Goal: Task Accomplishment & Management: Use online tool/utility

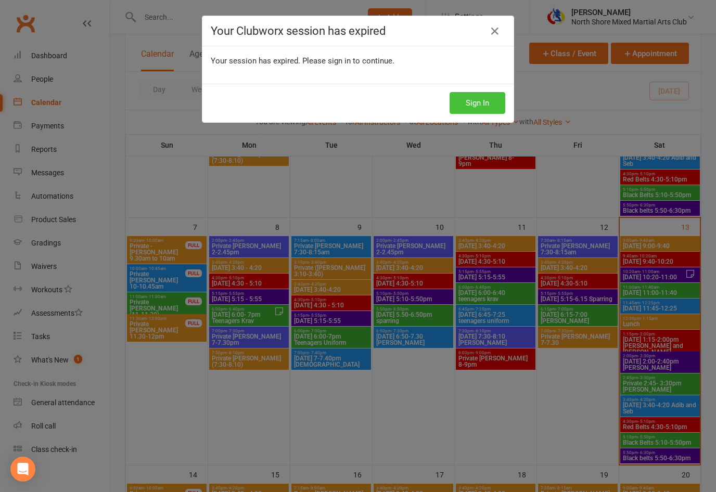
click at [463, 94] on button "Sign In" at bounding box center [477, 103] width 56 height 22
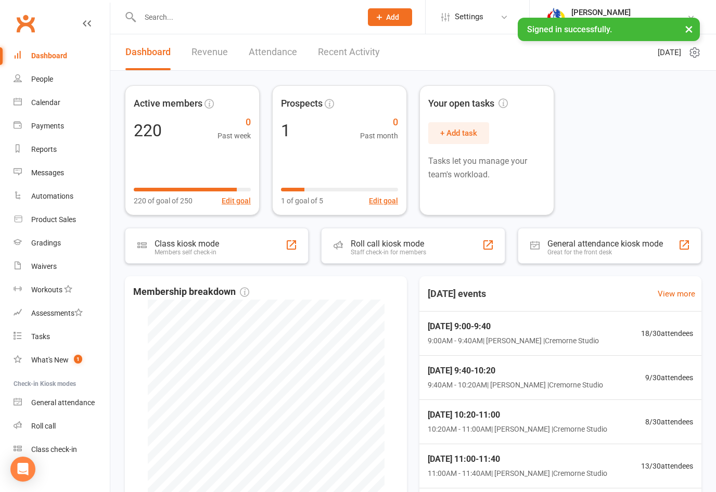
click at [71, 102] on link "Calendar" at bounding box center [62, 102] width 96 height 23
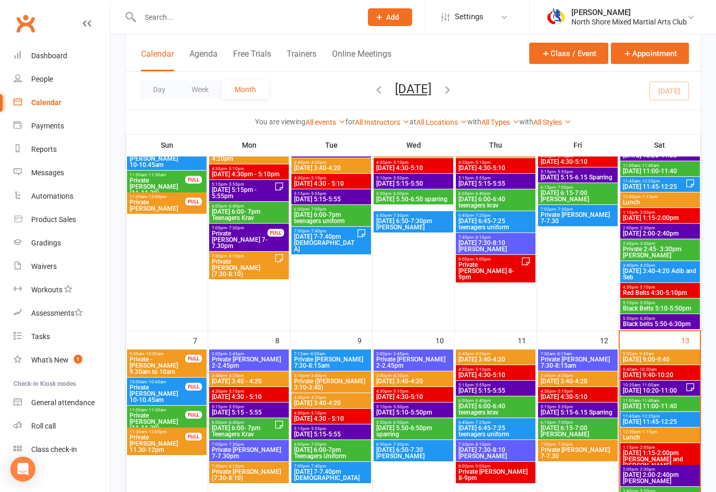
scroll to position [161, 0]
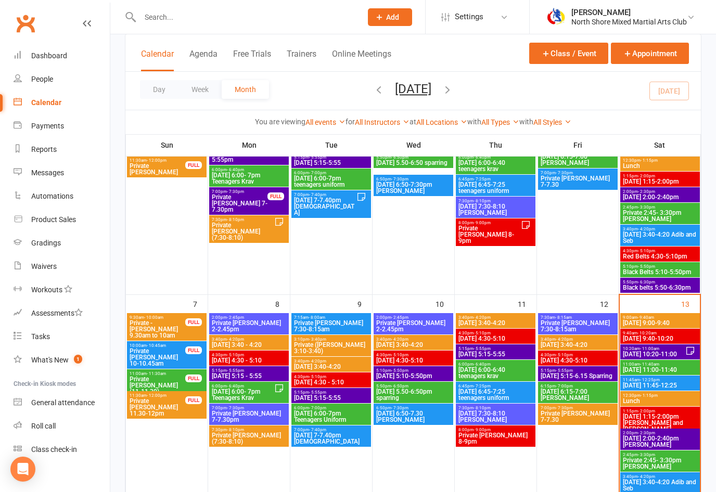
click at [644, 320] on span "[DATE] 9:00-9:40" at bounding box center [659, 323] width 75 height 6
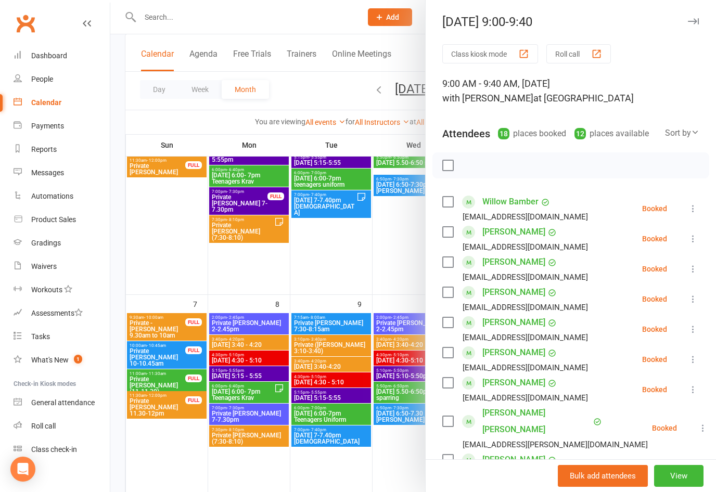
click at [443, 323] on label at bounding box center [447, 322] width 10 height 10
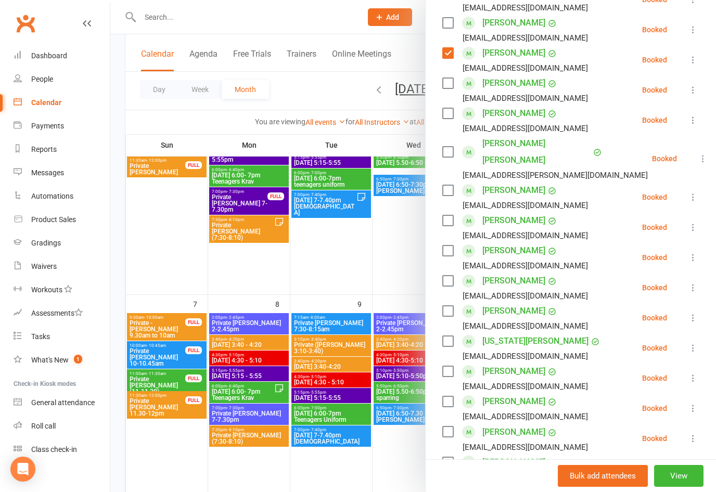
scroll to position [257, 0]
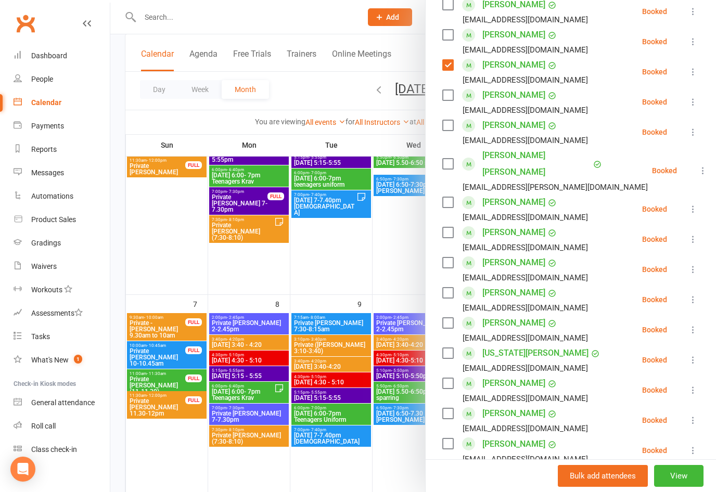
click at [447, 227] on label at bounding box center [447, 232] width 10 height 10
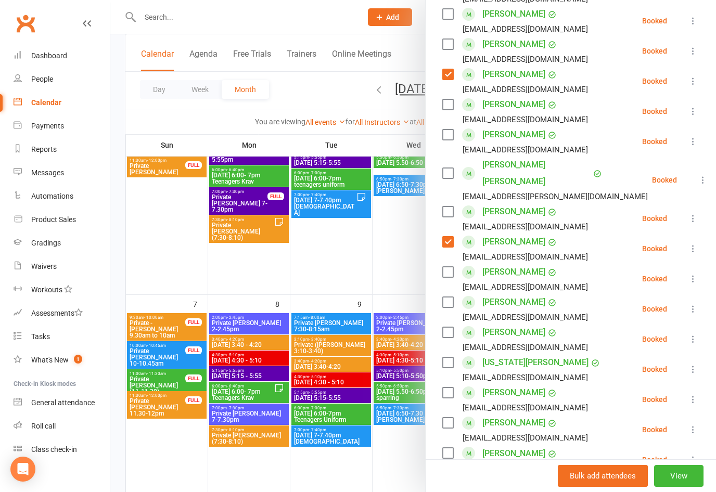
scroll to position [222, 0]
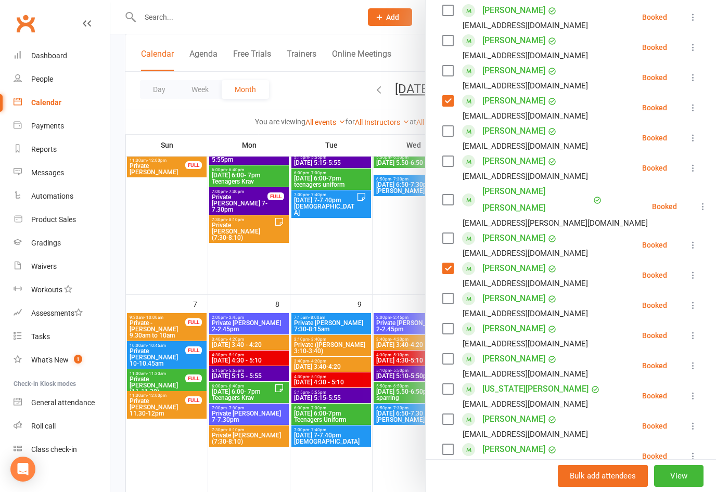
click at [447, 133] on label at bounding box center [447, 131] width 10 height 10
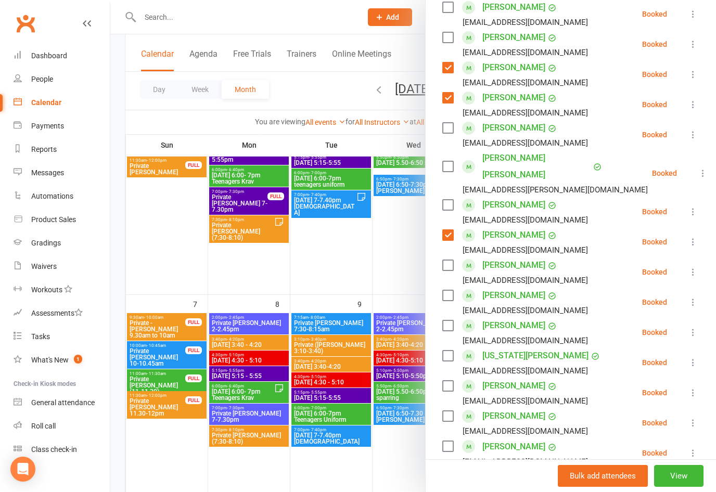
scroll to position [260, 0]
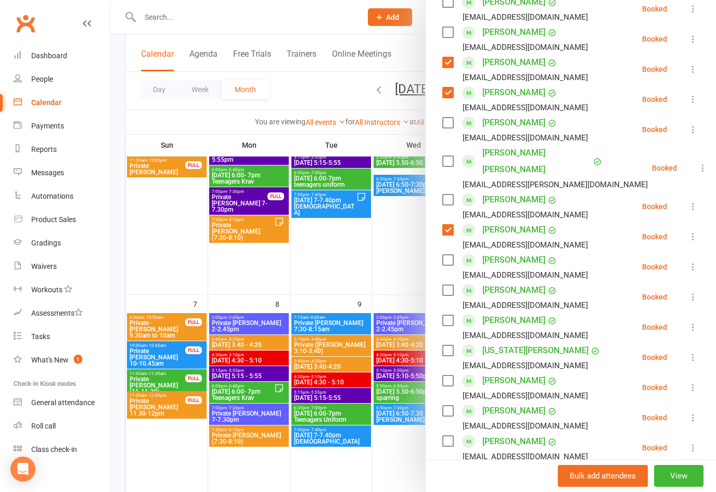
click at [444, 359] on div "[EMAIL_ADDRESS][DOMAIN_NAME]" at bounding box center [523, 366] width 163 height 14
click at [445, 345] on label at bounding box center [447, 350] width 10 height 10
click at [449, 436] on label at bounding box center [447, 441] width 10 height 10
click at [448, 467] on label at bounding box center [447, 472] width 10 height 10
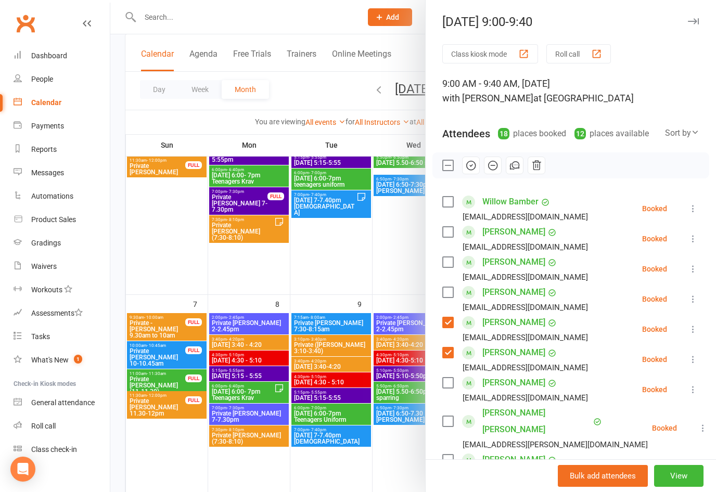
scroll to position [0, 0]
drag, startPoint x: 469, startPoint y: 169, endPoint x: 453, endPoint y: 259, distance: 91.4
click at [469, 169] on icon "button" at bounding box center [470, 165] width 11 height 11
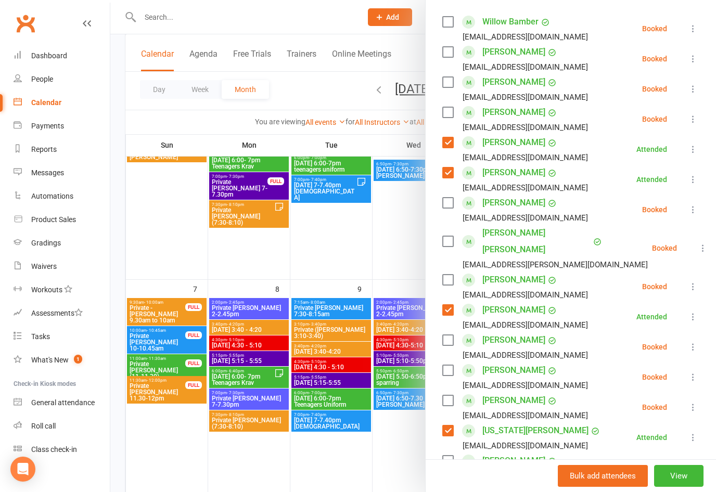
scroll to position [167, 0]
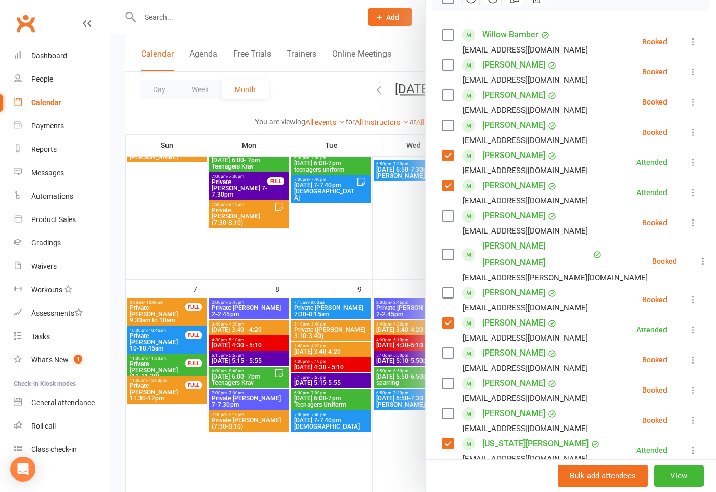
click at [447, 35] on label at bounding box center [447, 35] width 10 height 10
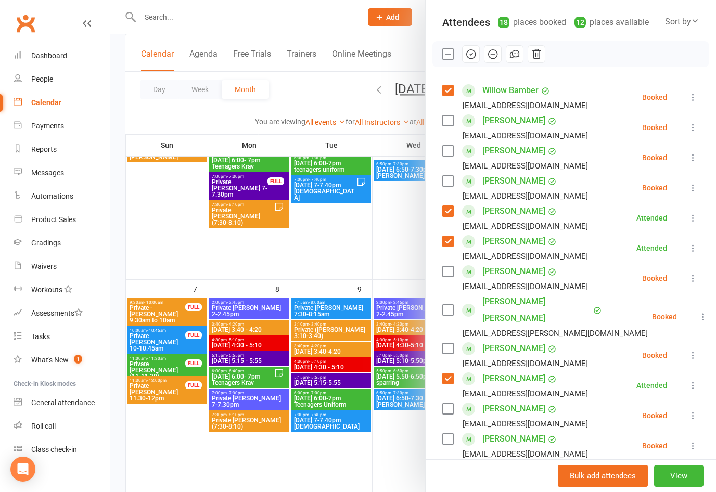
scroll to position [105, 0]
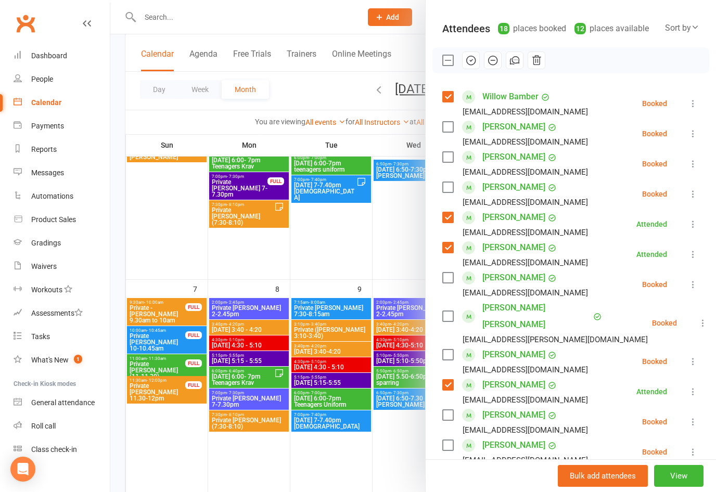
drag, startPoint x: 467, startPoint y: 60, endPoint x: 458, endPoint y: 257, distance: 196.8
click at [467, 60] on icon "button" at bounding box center [471, 60] width 9 height 9
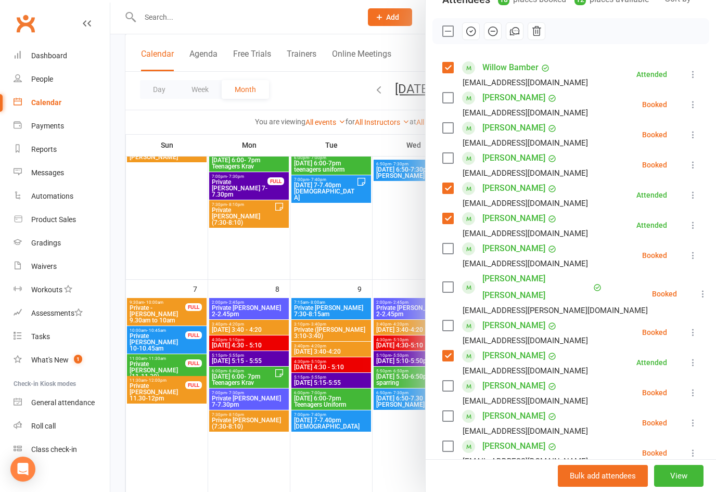
scroll to position [135, 0]
click at [440, 282] on div "Class kiosk mode Roll call 9:00 AM - 9:40 AM, [DATE] with [PERSON_NAME] at Crem…" at bounding box center [570, 357] width 290 height 896
click at [447, 281] on label at bounding box center [447, 286] width 10 height 10
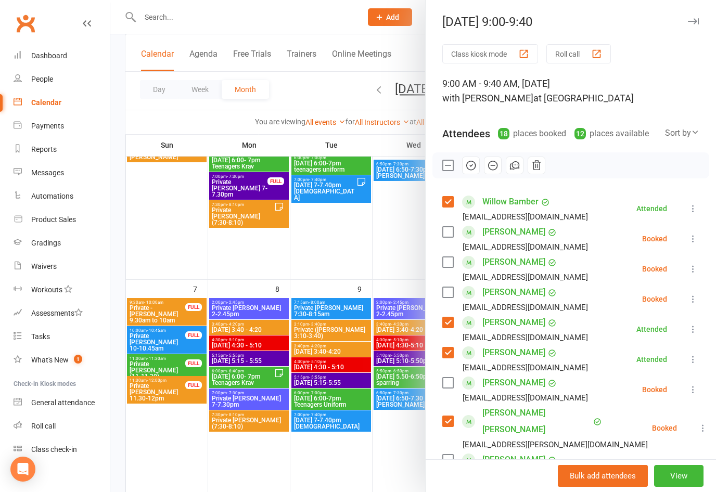
scroll to position [0, 0]
click at [474, 164] on icon "button" at bounding box center [470, 165] width 11 height 11
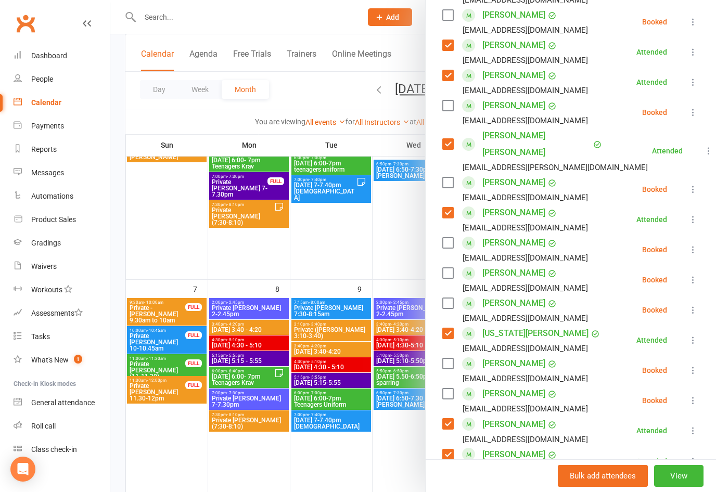
scroll to position [282, 0]
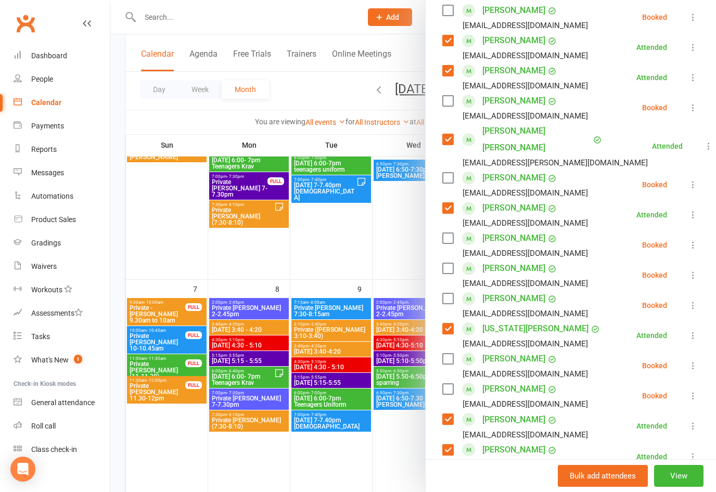
click at [447, 263] on label at bounding box center [447, 268] width 10 height 10
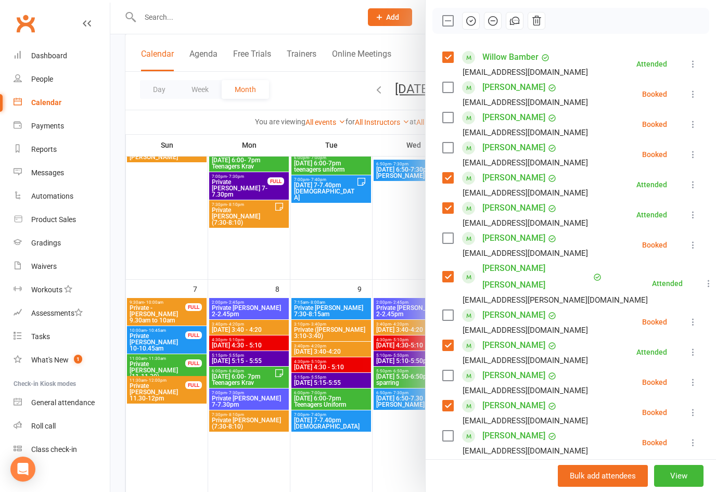
scroll to position [32, 0]
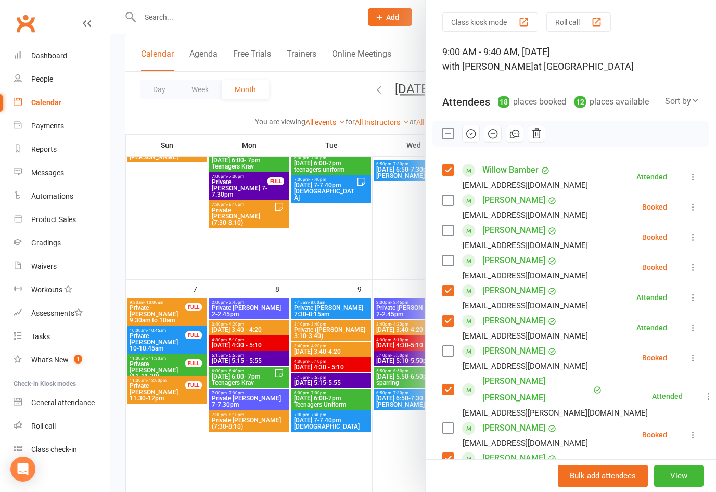
click at [466, 131] on icon "button" at bounding box center [470, 133] width 11 height 11
click at [386, 315] on div at bounding box center [412, 246] width 605 height 492
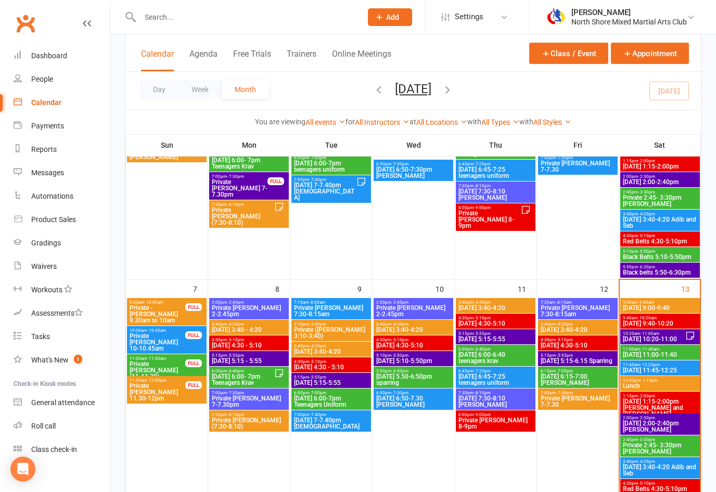
click at [661, 320] on span "[DATE] 9:40-10:20" at bounding box center [659, 323] width 75 height 6
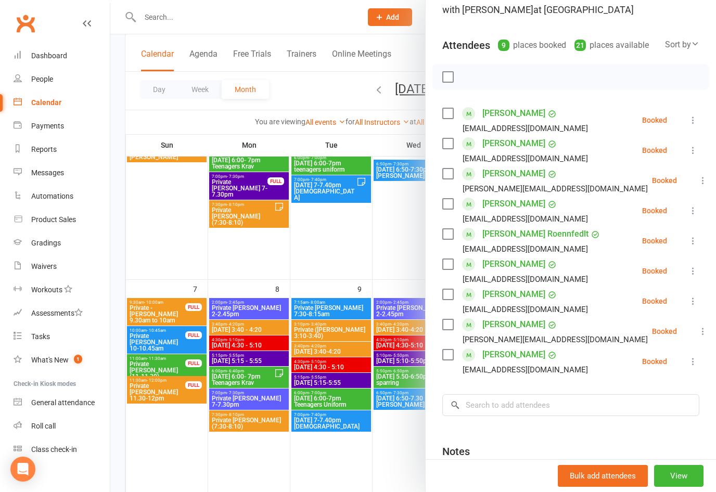
scroll to position [100, 0]
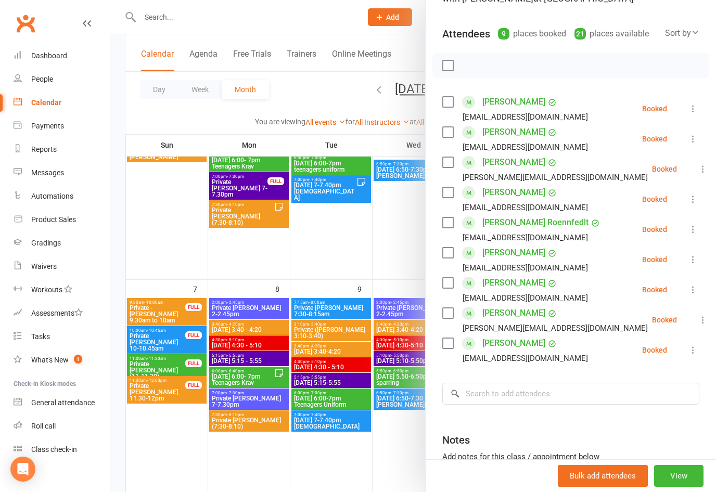
click at [445, 128] on label at bounding box center [447, 132] width 10 height 10
click at [444, 285] on label at bounding box center [447, 283] width 10 height 10
click at [451, 223] on label at bounding box center [447, 222] width 10 height 10
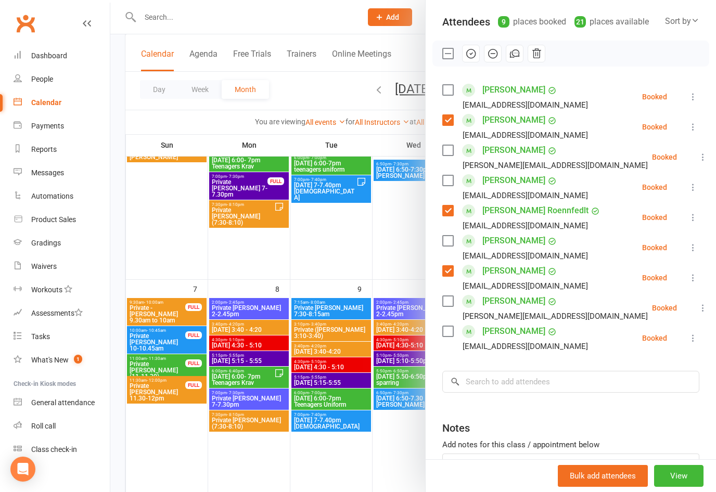
scroll to position [111, 0]
click at [446, 239] on label at bounding box center [447, 241] width 10 height 10
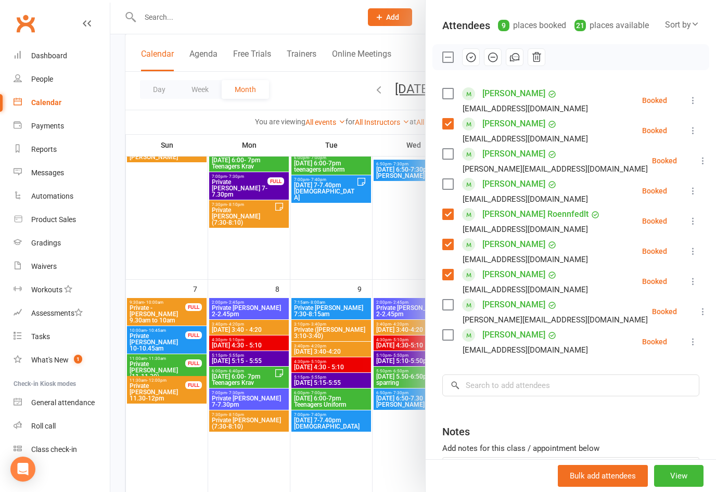
click at [449, 89] on label at bounding box center [447, 93] width 10 height 10
click at [482, 76] on div "Class kiosk mode Roll call 9:40 AM - 10:20 AM, [DATE] with [PERSON_NAME] at Cre…" at bounding box center [570, 240] width 290 height 608
click at [473, 58] on icon "button" at bounding box center [470, 56] width 11 height 11
click at [449, 180] on label at bounding box center [447, 184] width 10 height 10
click at [482, 65] on div at bounding box center [570, 57] width 277 height 26
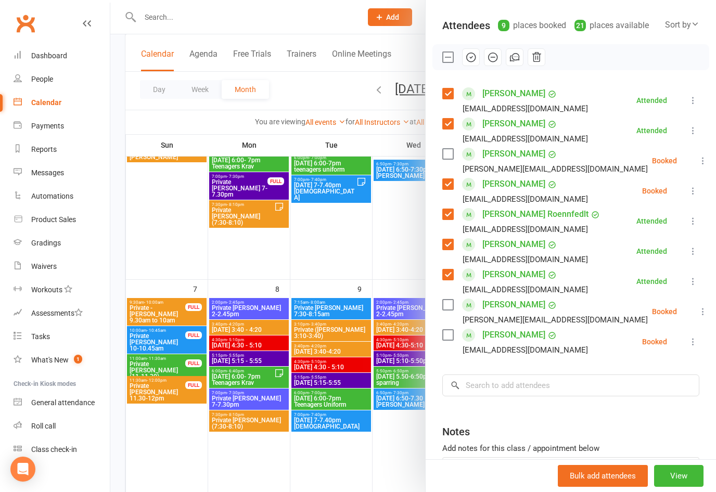
drag, startPoint x: 474, startPoint y: 61, endPoint x: 455, endPoint y: 254, distance: 193.9
click at [474, 61] on icon "button" at bounding box center [470, 56] width 11 height 11
click at [447, 308] on label at bounding box center [447, 305] width 10 height 10
drag, startPoint x: 467, startPoint y: 57, endPoint x: 458, endPoint y: 259, distance: 202.0
click at [467, 57] on icon "button" at bounding box center [471, 57] width 9 height 9
